Goal: Task Accomplishment & Management: Use online tool/utility

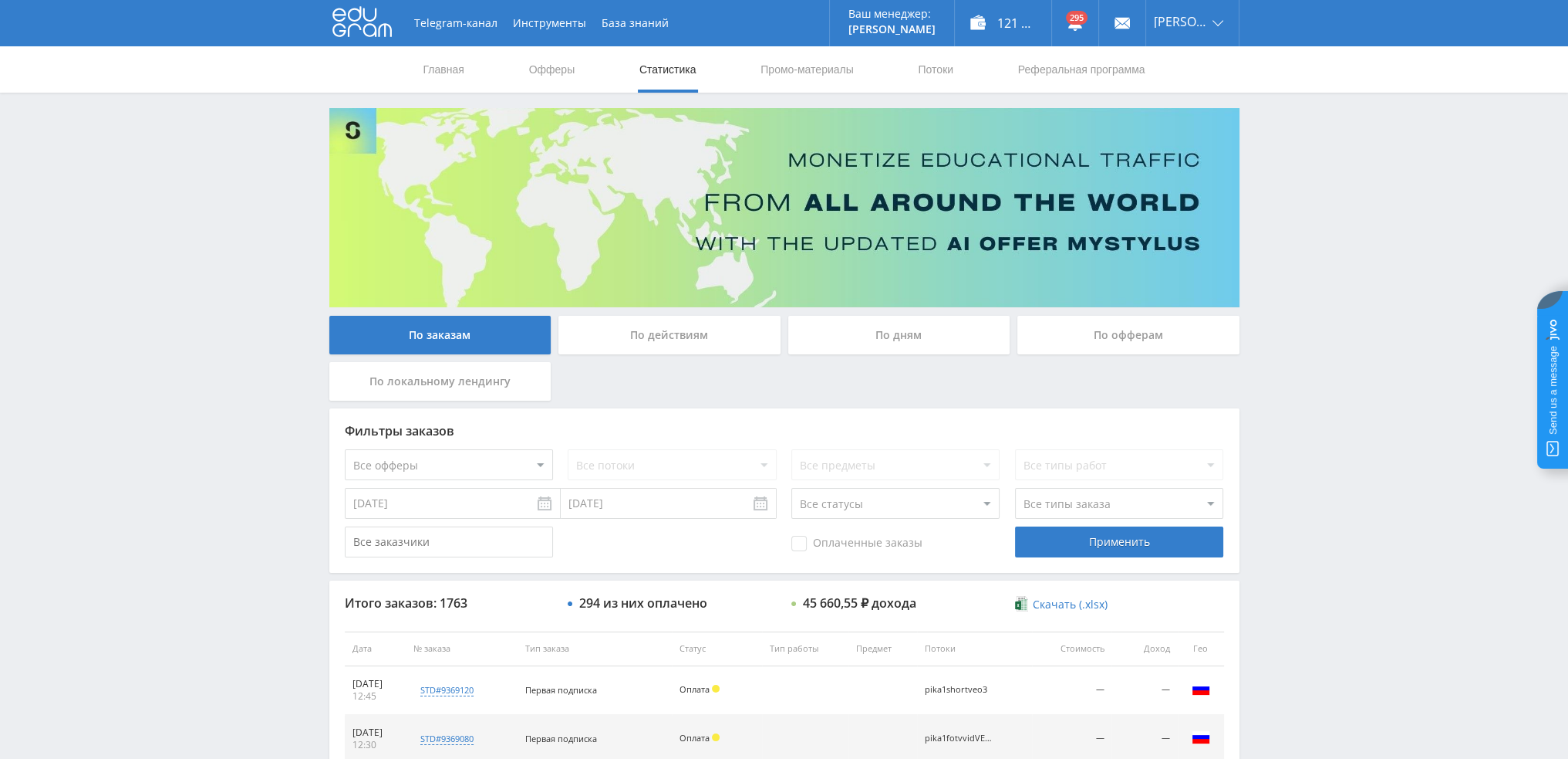
click at [947, 321] on div "По дням" at bounding box center [899, 335] width 222 height 39
click at [0, 0] on input "По дням" at bounding box center [0, 0] width 0 height 0
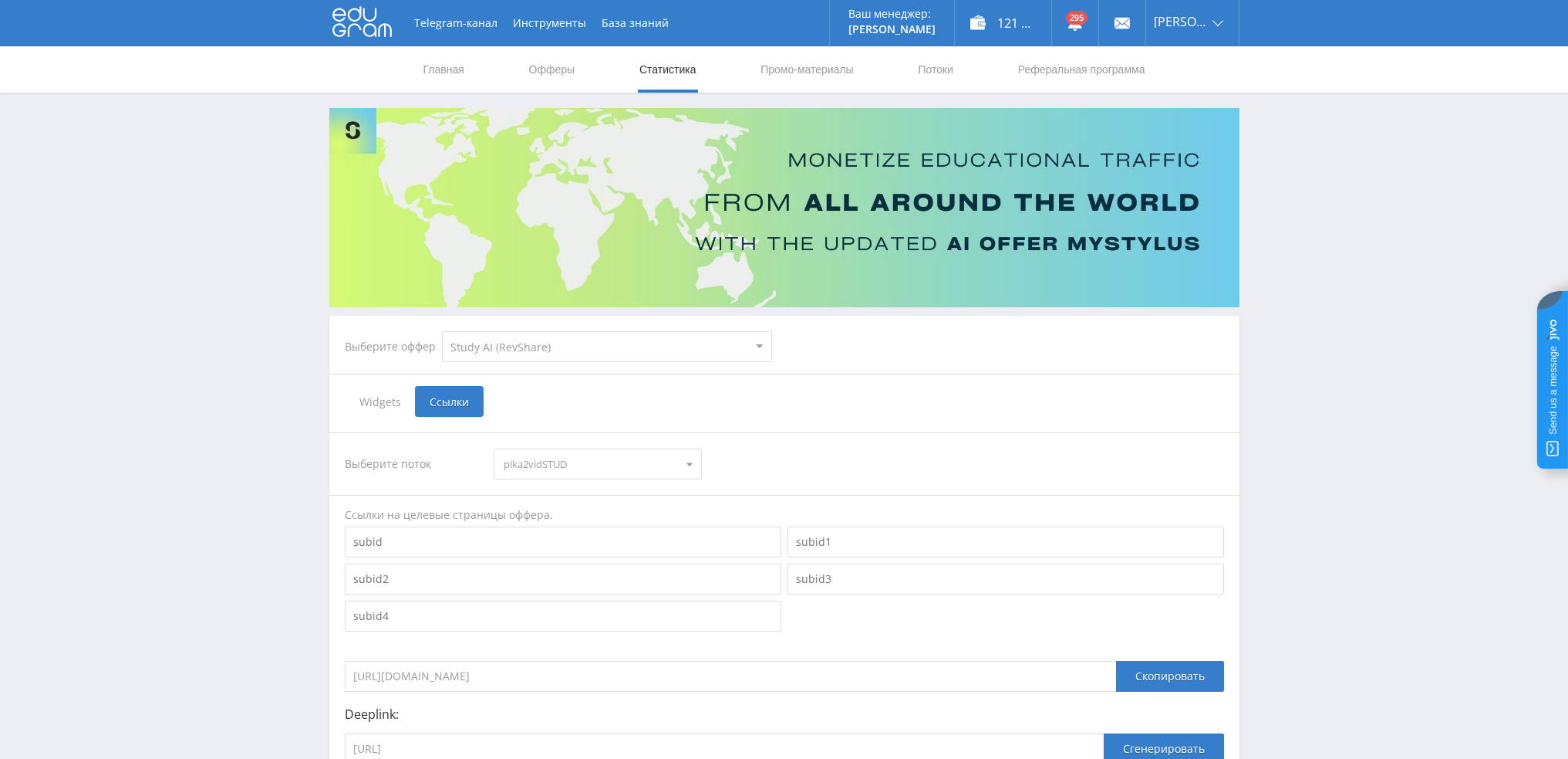
select select "376"
drag, startPoint x: 0, startPoint y: 0, endPoint x: 966, endPoint y: 65, distance: 968.2
click at [966, 65] on nav "Главная Офферы Статистика Промо-материалы Потоки Реферальная программа" at bounding box center [785, 69] width 725 height 47
click at [941, 76] on link "Потоки" at bounding box center [936, 69] width 39 height 47
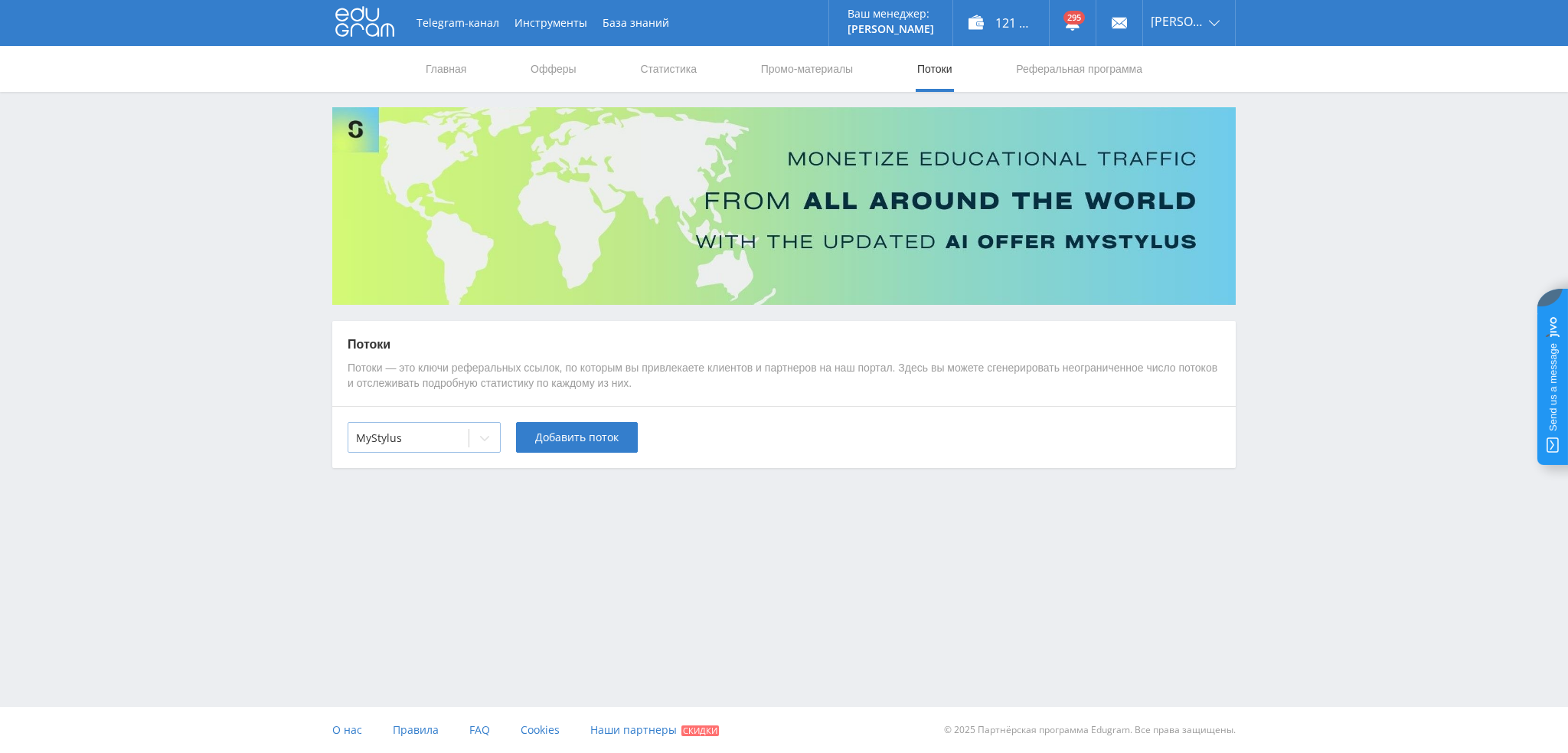
click at [453, 441] on div at bounding box center [409, 438] width 105 height 16
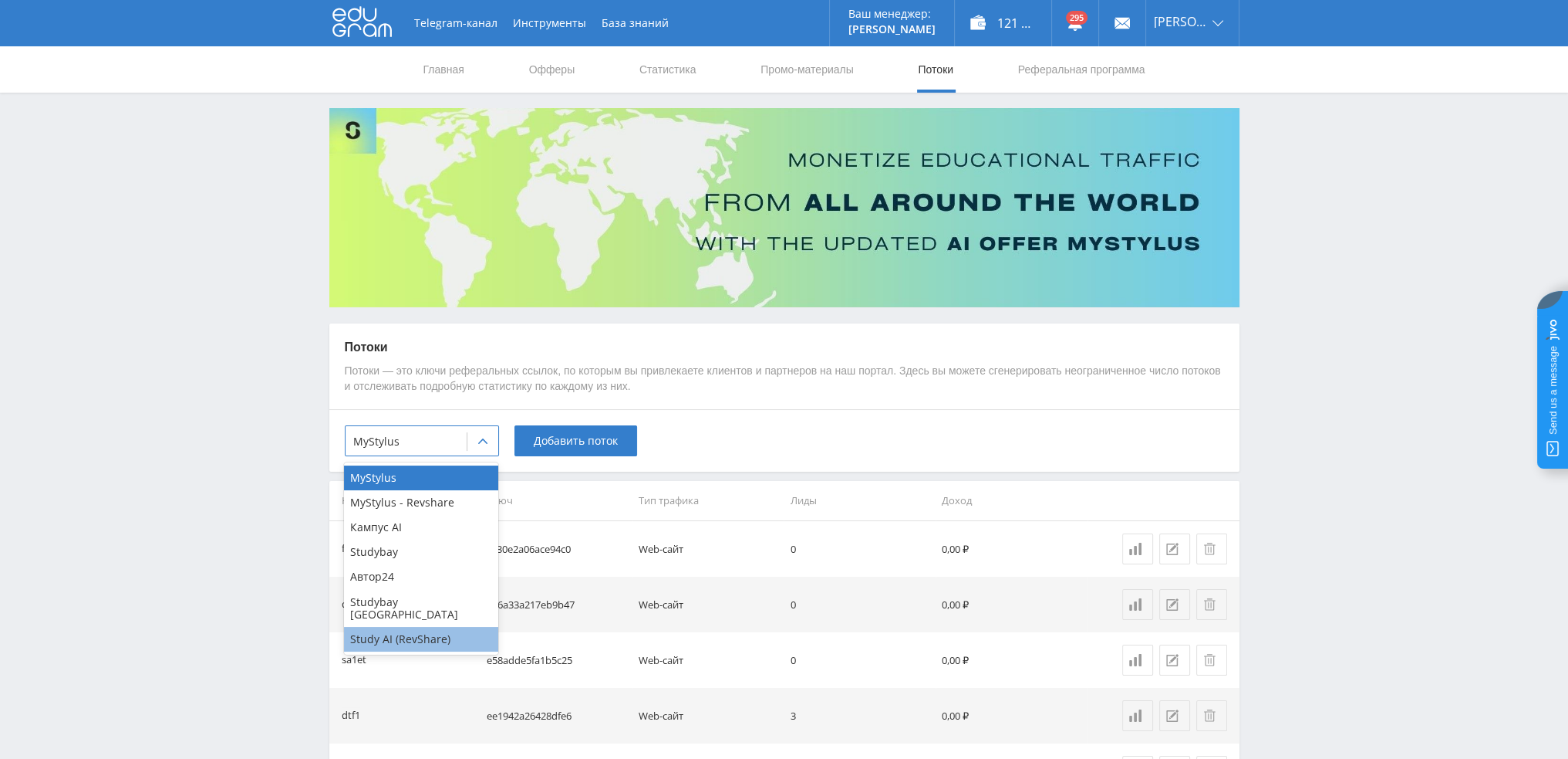
click at [425, 626] on div "Study AI (RevShare)" at bounding box center [421, 639] width 155 height 25
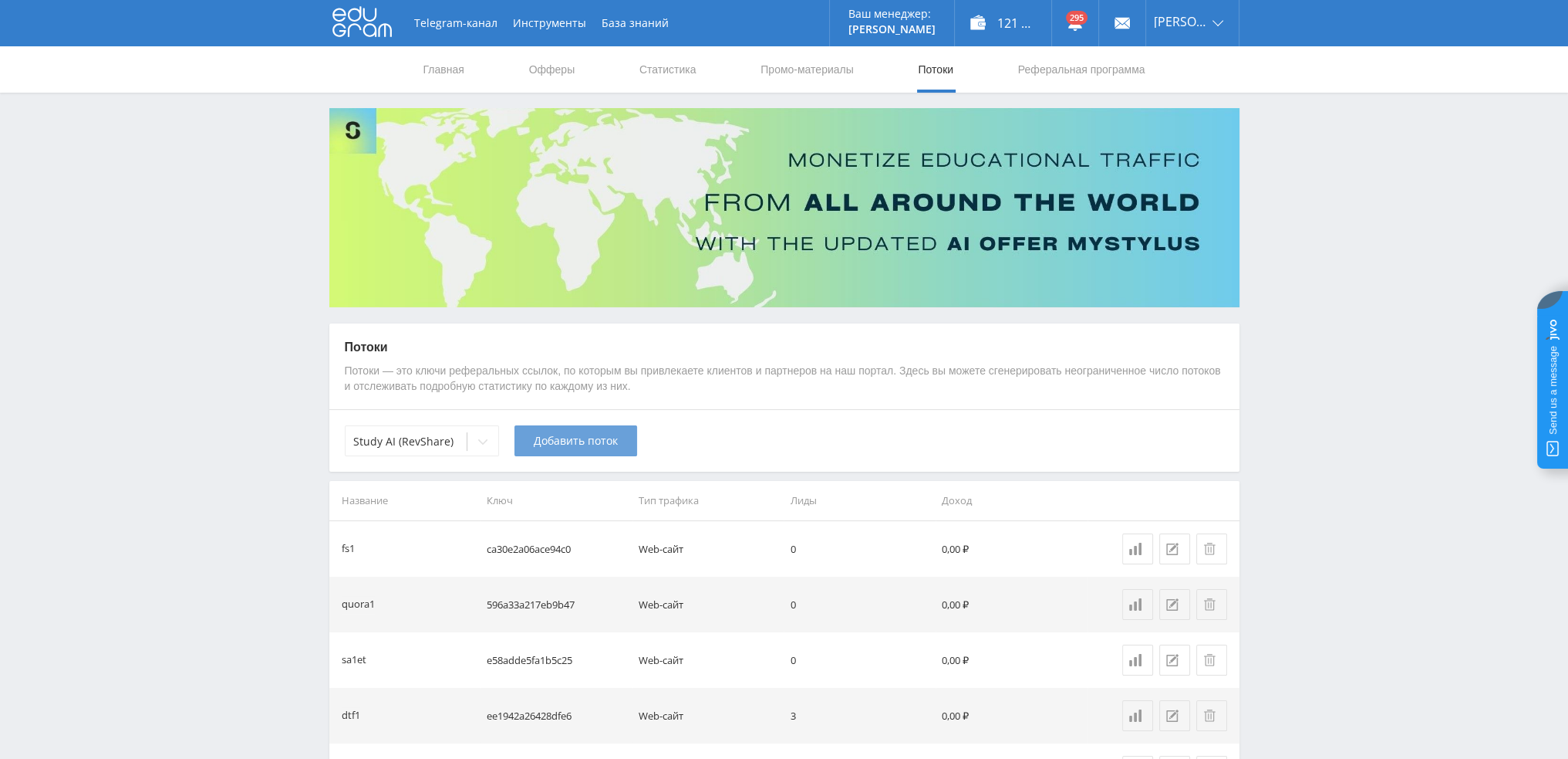
click at [586, 425] on button "Добавить поток" at bounding box center [576, 440] width 123 height 31
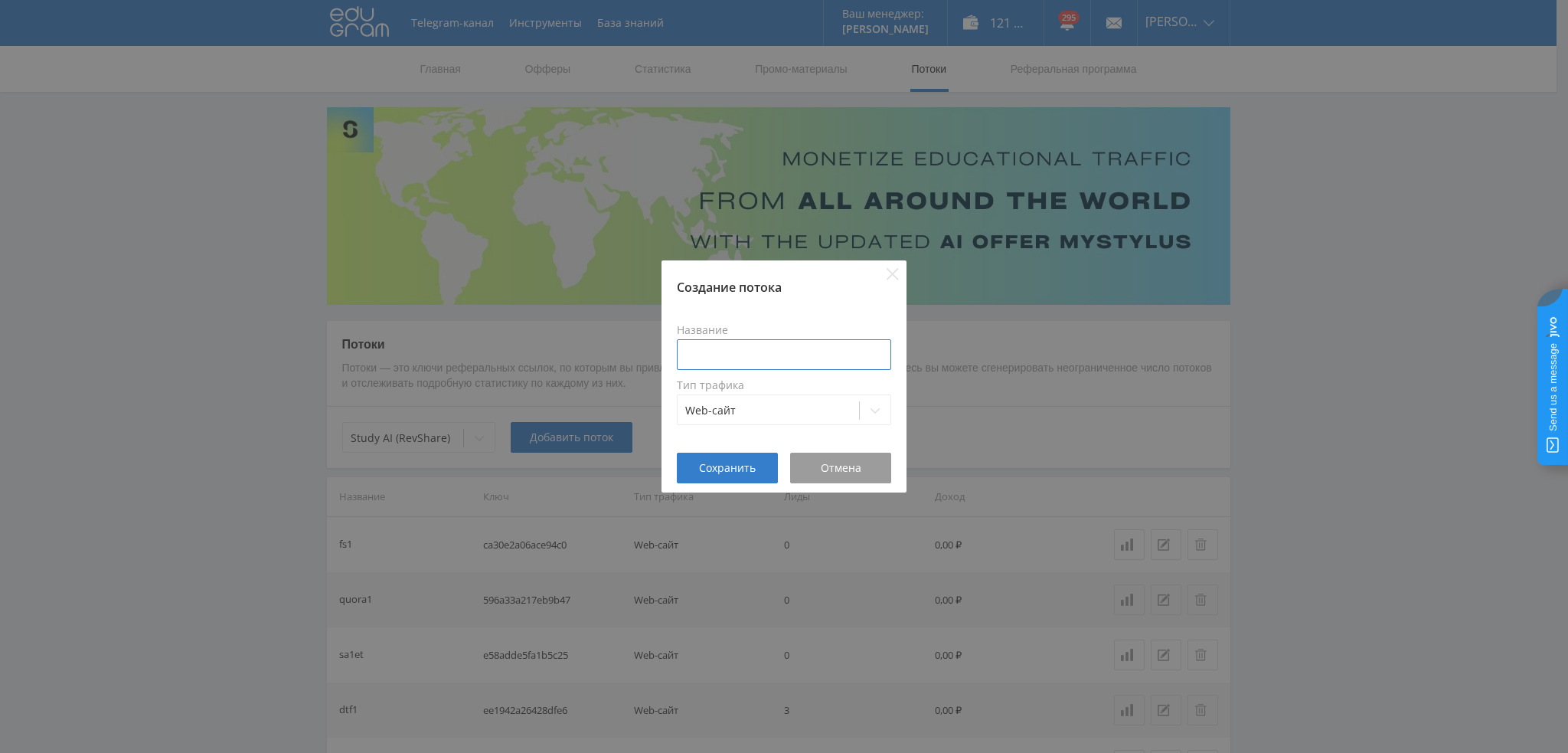
click at [726, 364] on input at bounding box center [784, 354] width 214 height 31
type input "pika1veotest1"
click at [732, 470] on span "Сохранить" at bounding box center [727, 468] width 57 height 12
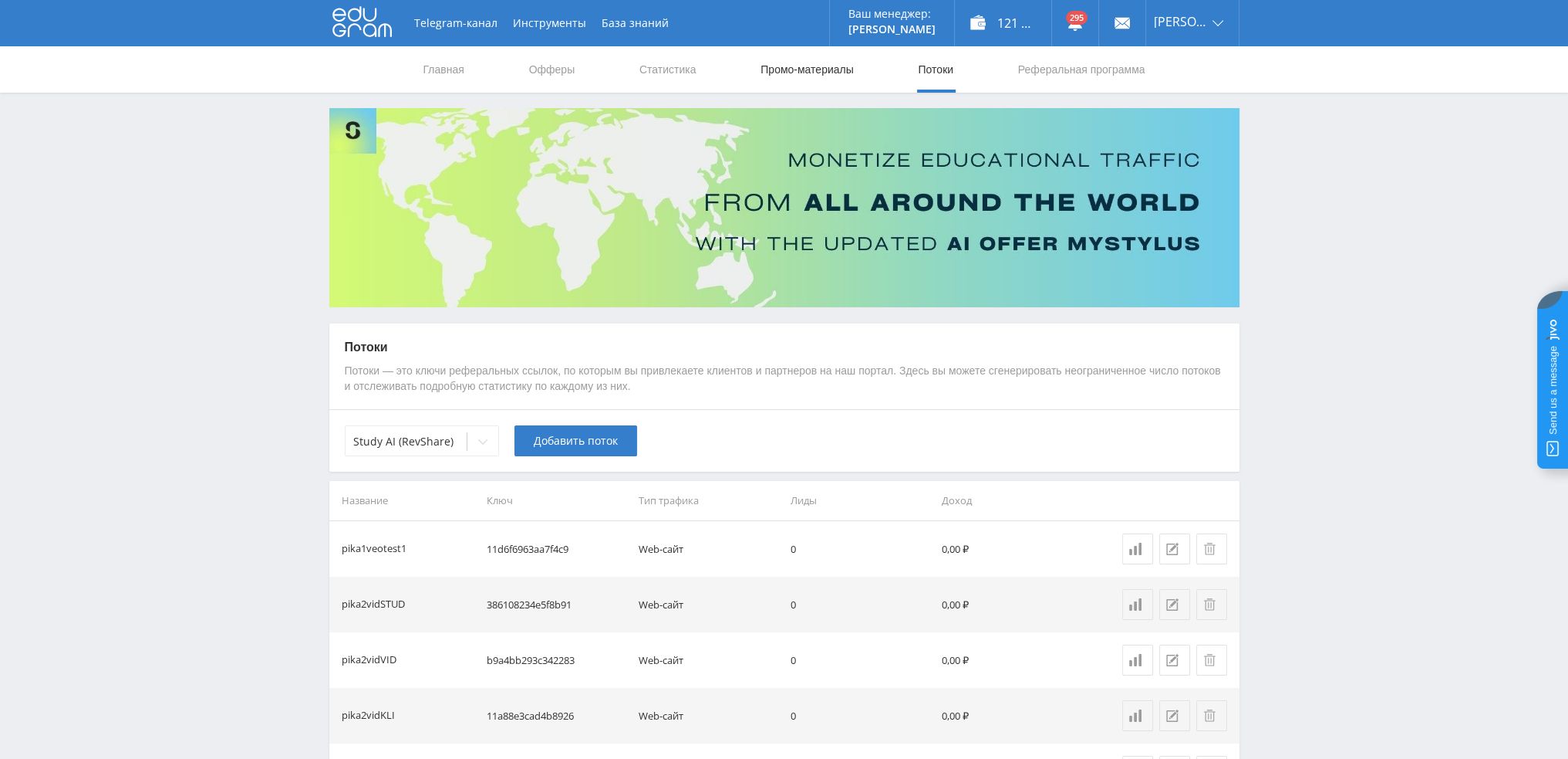
click at [809, 64] on link "Промо-материалы" at bounding box center [807, 69] width 96 height 47
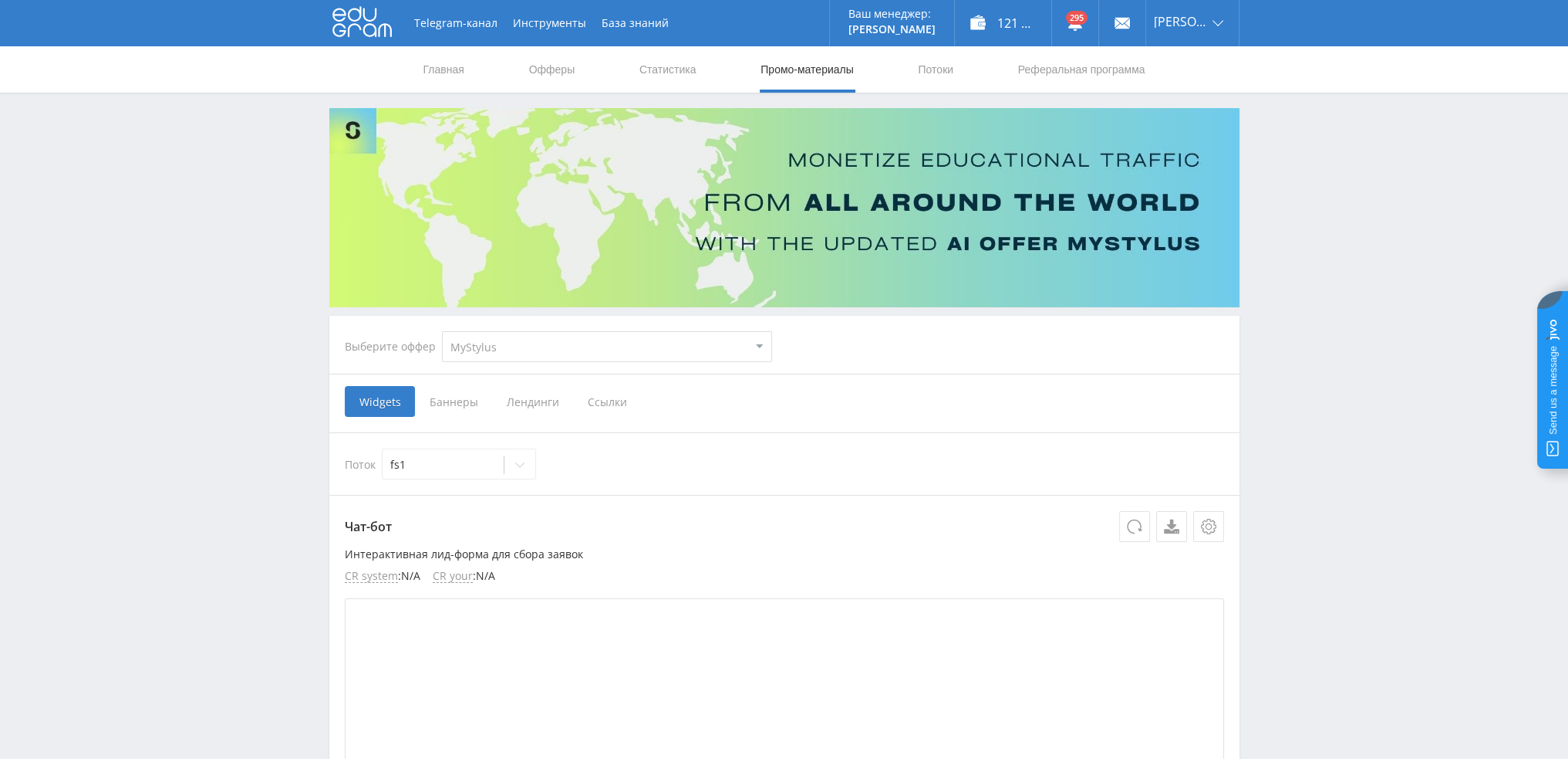
click at [498, 353] on select "MyStylus MyStylus - Revshare Кампус AI Studybay Автор24 Studybay Brazil Study A…" at bounding box center [607, 346] width 330 height 31
select select "376"
click at [442, 331] on select "MyStylus MyStylus - Revshare Кампус AI Studybay Автор24 Studybay Brazil Study A…" at bounding box center [607, 346] width 330 height 31
select select "376"
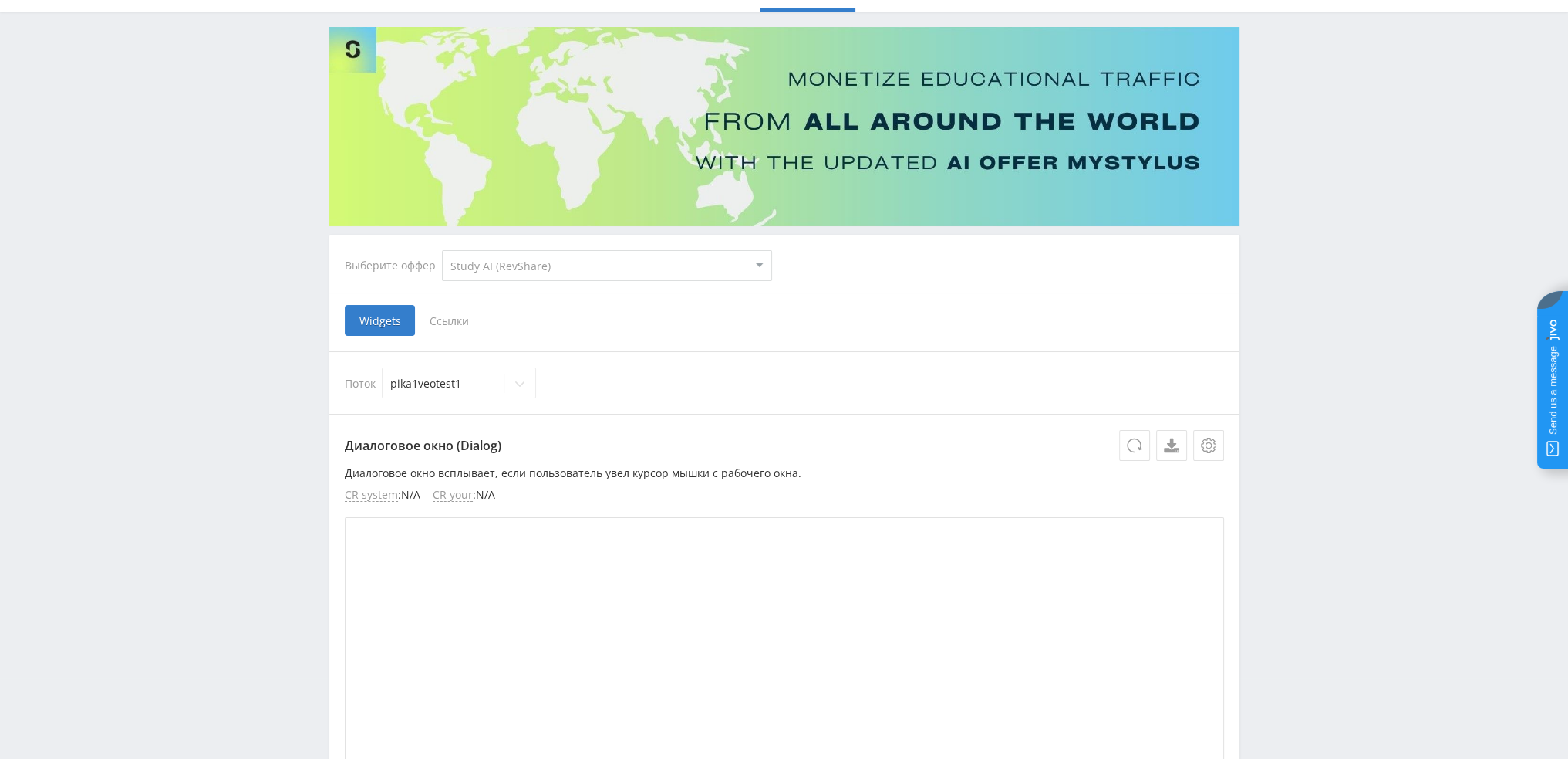
scroll to position [77, 0]
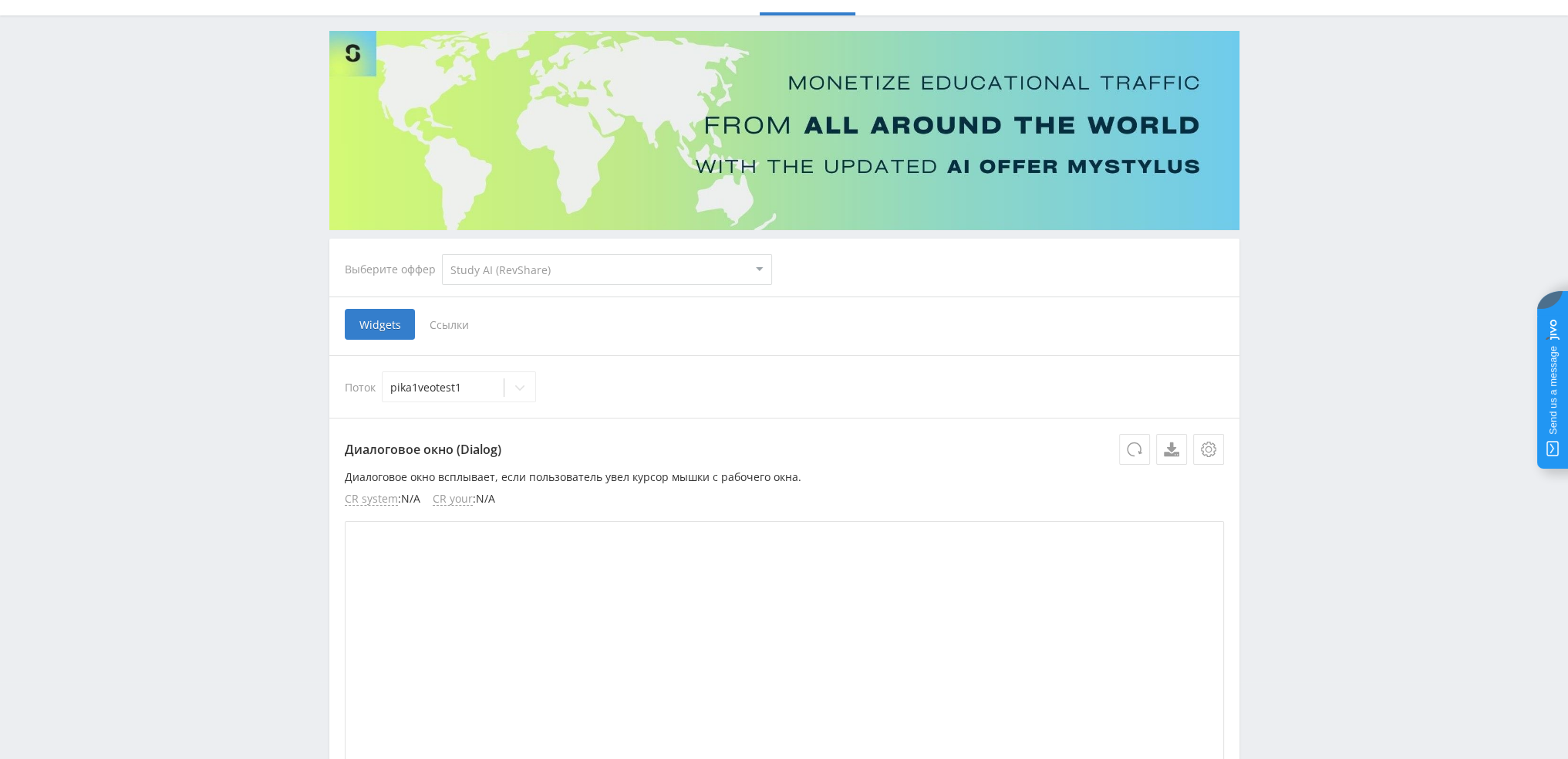
drag, startPoint x: 436, startPoint y: 321, endPoint x: 443, endPoint y: 329, distance: 10.6
click at [436, 321] on span "Ссылки" at bounding box center [450, 323] width 68 height 31
click at [0, 0] on input "Ссылки" at bounding box center [0, 0] width 0 height 0
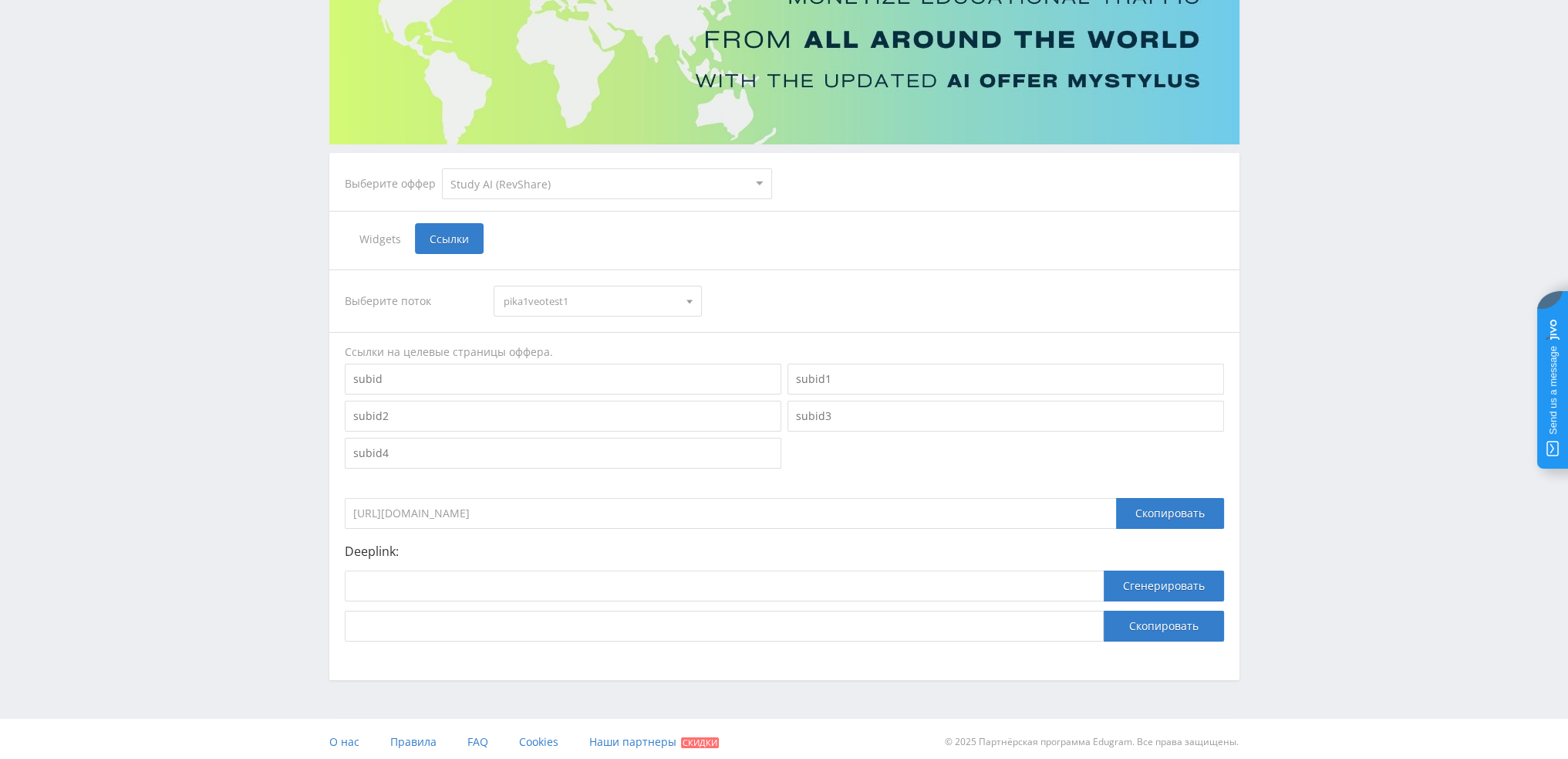
scroll to position [169, 0]
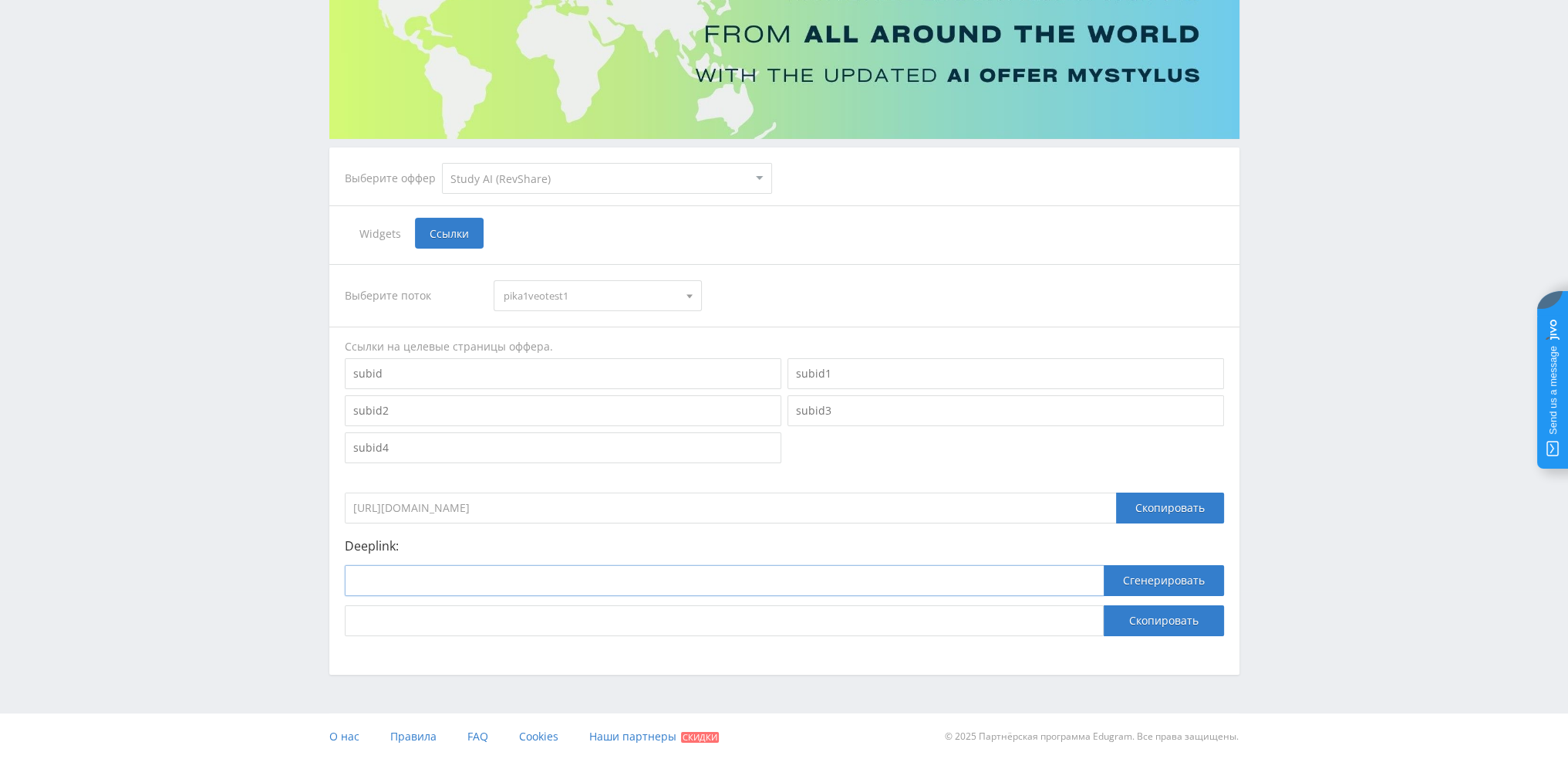
click at [567, 576] on input at bounding box center [724, 580] width 759 height 31
paste input "https://study24.ai/chat/google_veo3"
type input "https://study24.ai/chat/google_veo3"
click at [1149, 579] on button "Сгенерировать" at bounding box center [1163, 580] width 120 height 31
click at [1151, 624] on button "Скопировать" at bounding box center [1163, 620] width 120 height 31
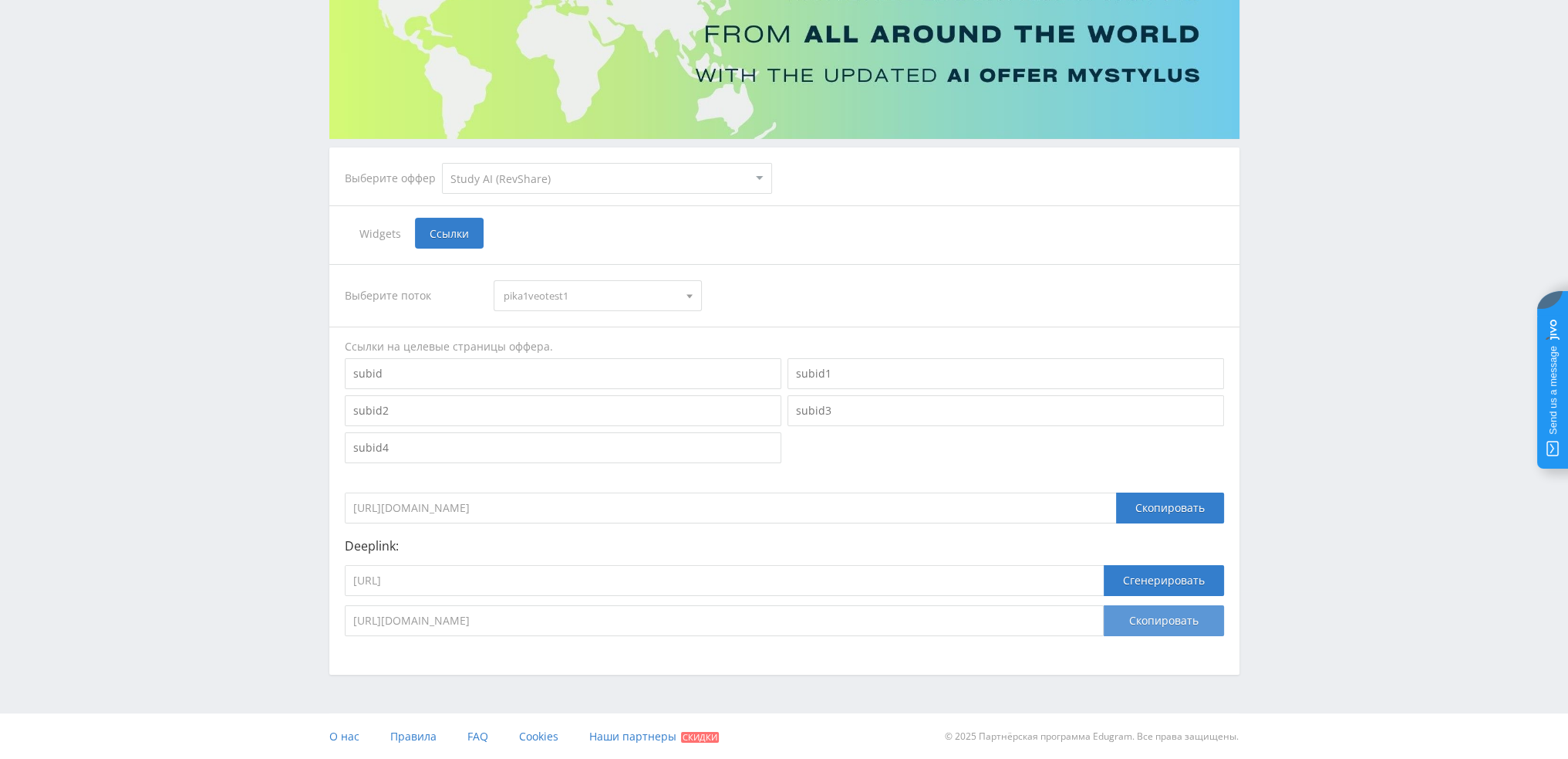
click at [1148, 614] on button "Скопировать" at bounding box center [1163, 620] width 120 height 31
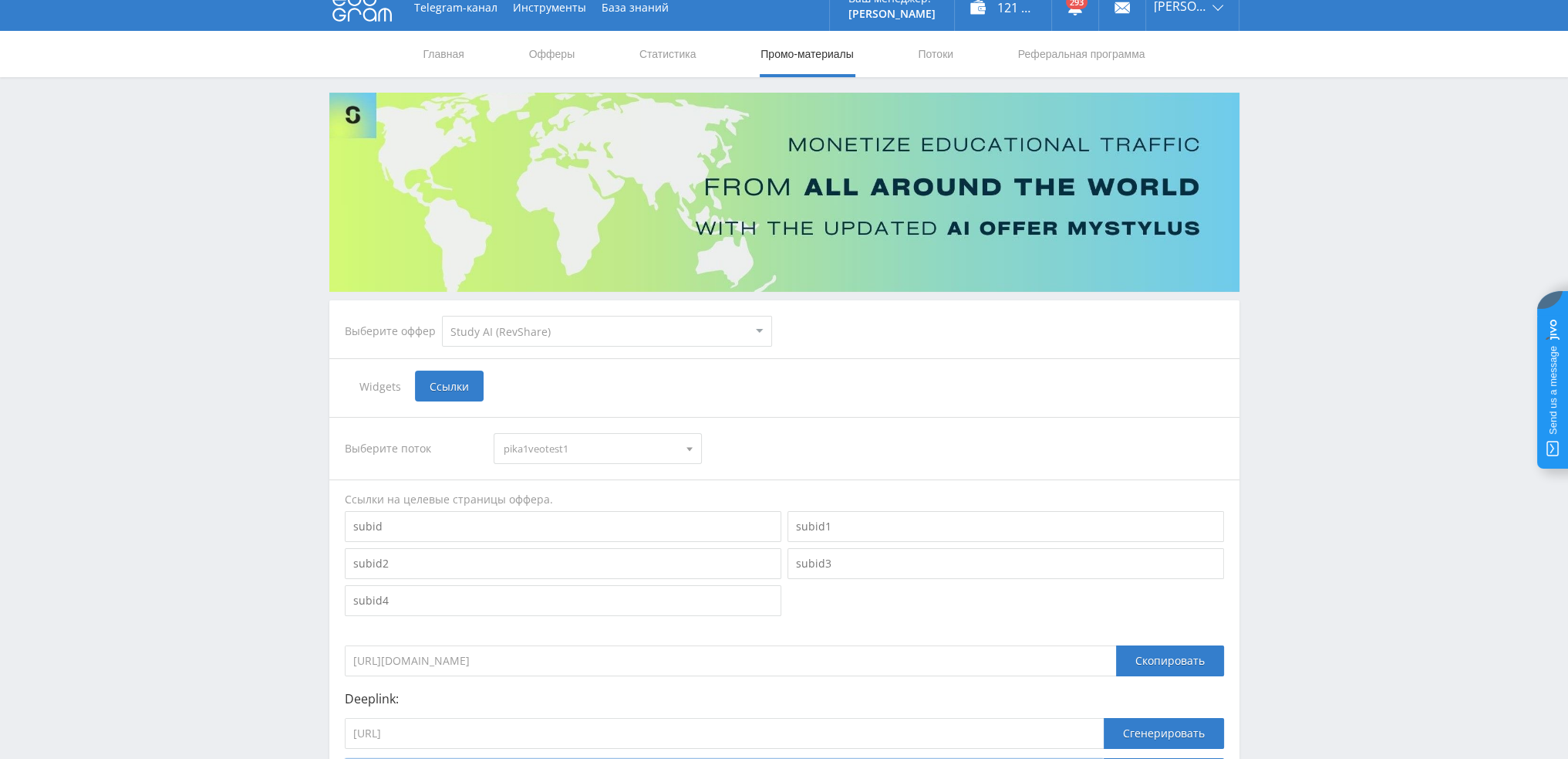
scroll to position [0, 0]
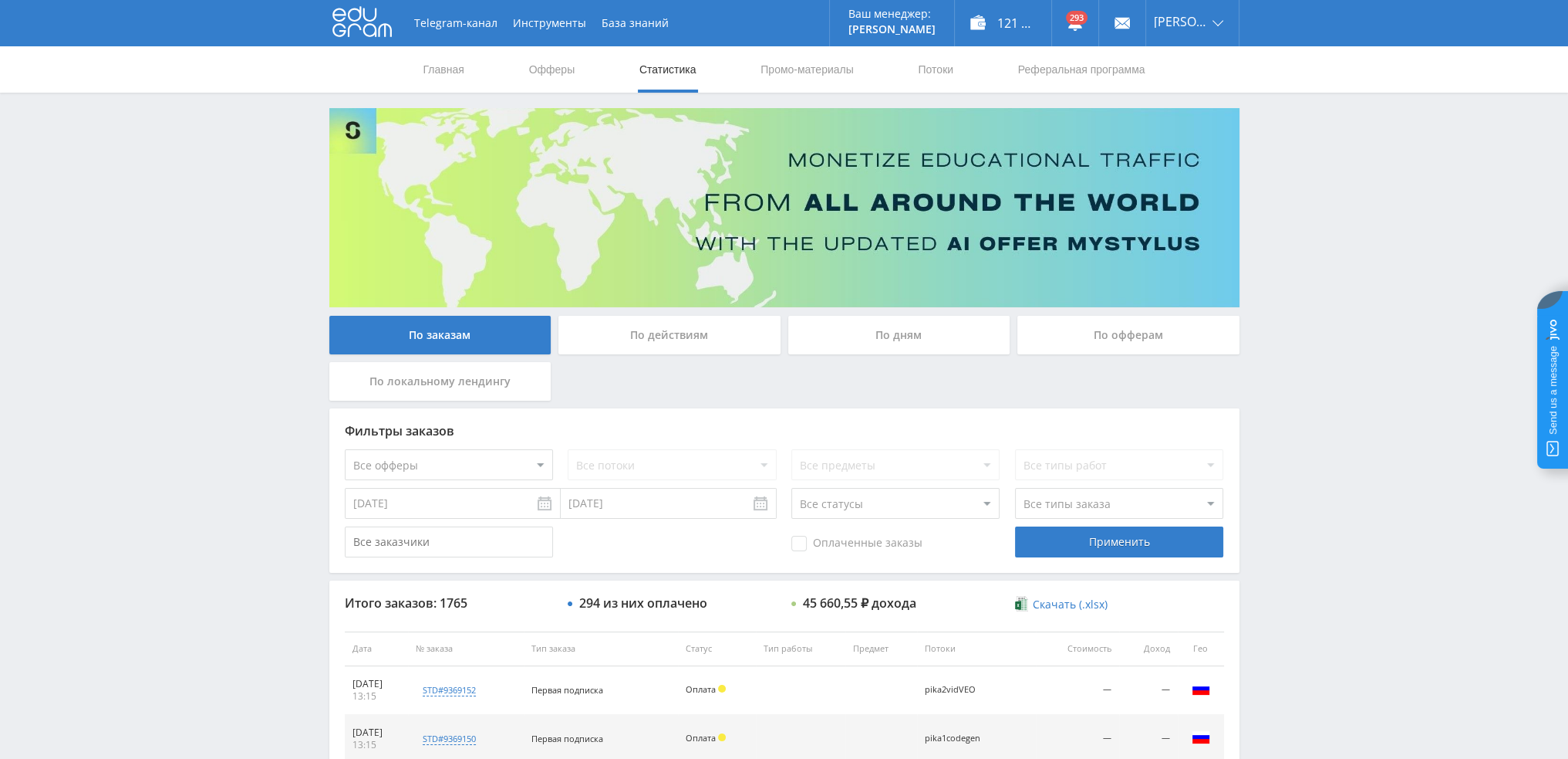
click at [913, 328] on div "По дням" at bounding box center [899, 335] width 222 height 39
click at [0, 0] on input "По дням" at bounding box center [0, 0] width 0 height 0
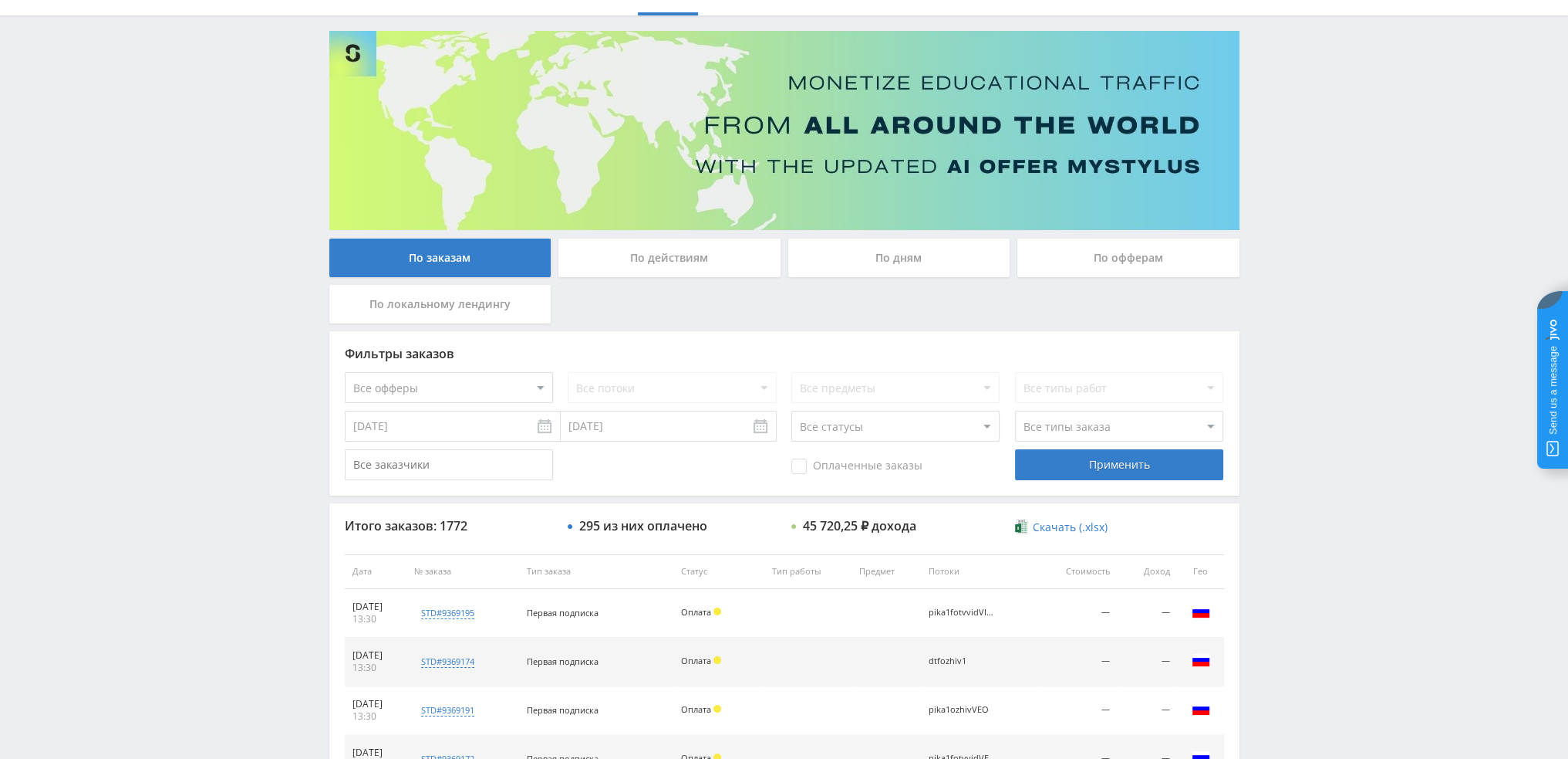
scroll to position [77, 0]
click at [891, 268] on div "По дням" at bounding box center [899, 257] width 222 height 39
click at [0, 0] on input "По дням" at bounding box center [0, 0] width 0 height 0
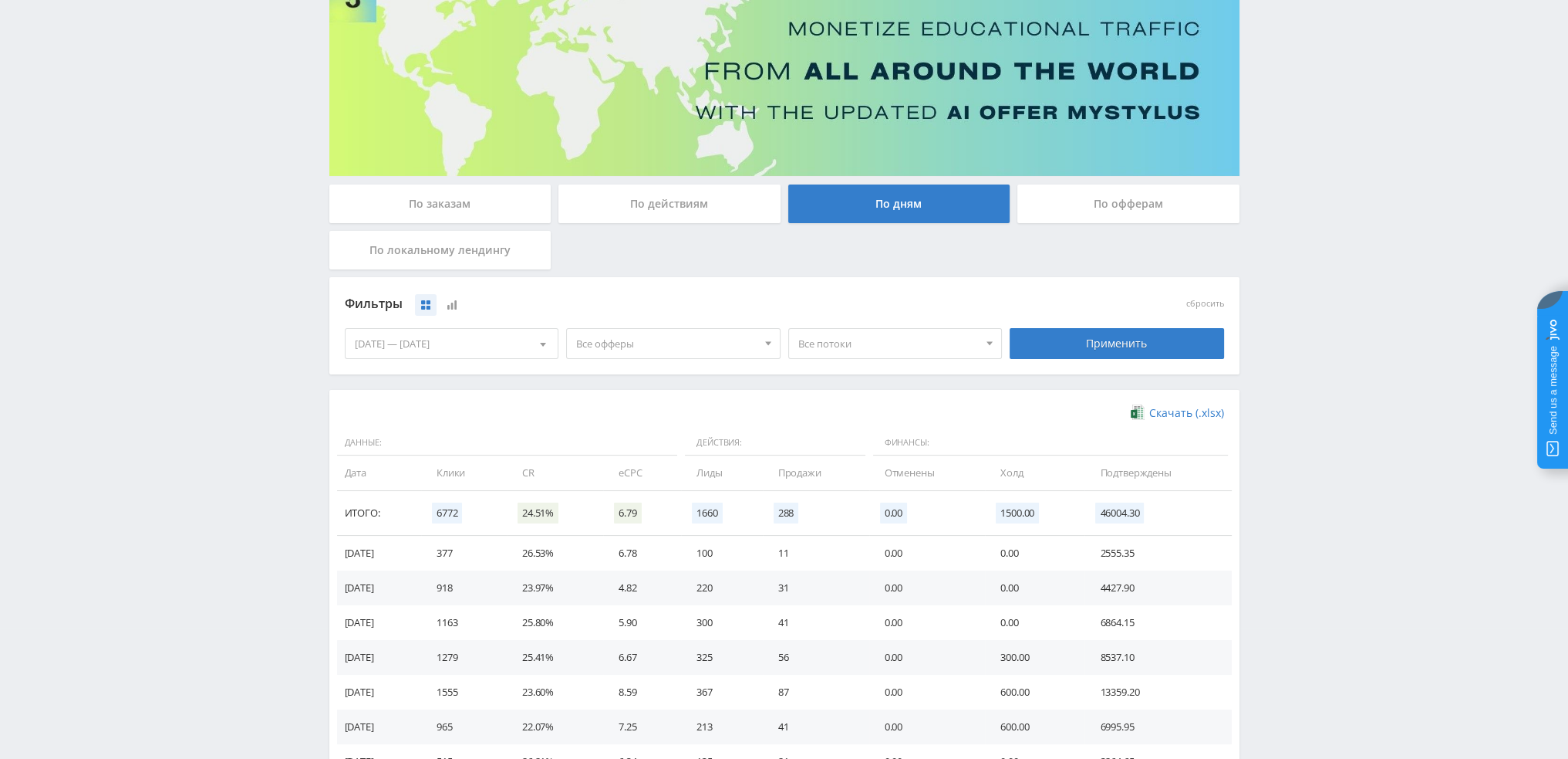
scroll to position [155, 0]
